Goal: Information Seeking & Learning: Learn about a topic

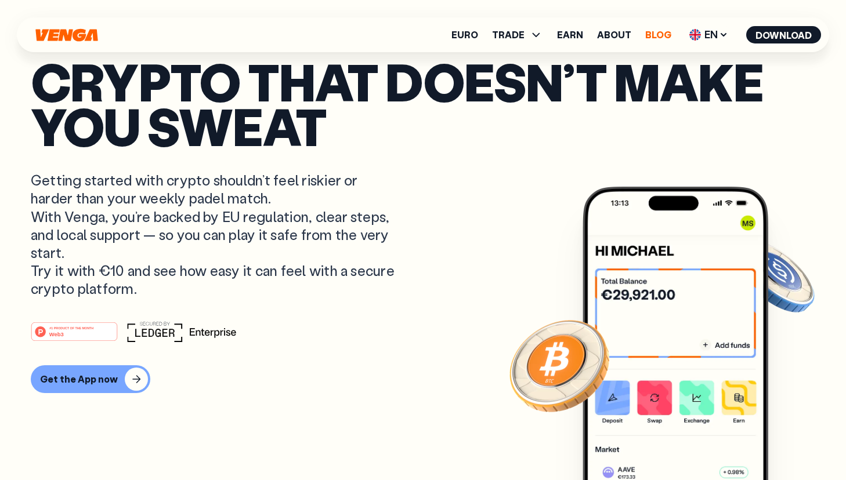
click at [661, 32] on link "Blog" at bounding box center [658, 34] width 26 height 9
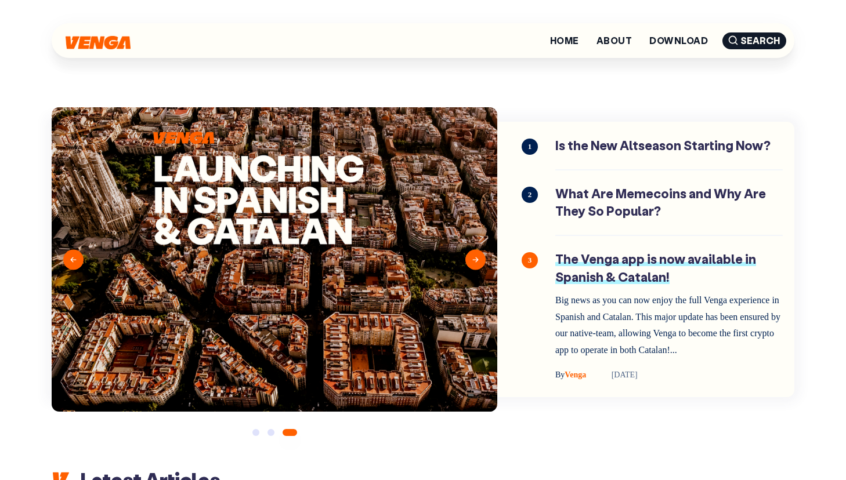
click at [615, 274] on link "The Venga app is now available in Spanish & Catalan!" at bounding box center [668, 317] width 227 height 132
